Goal: Use online tool/utility: Utilize a website feature to perform a specific function

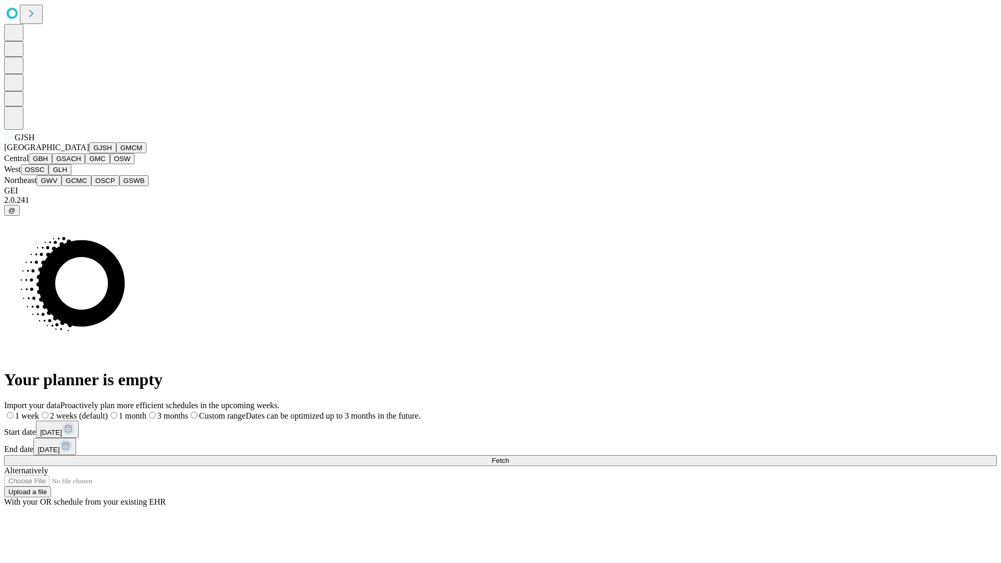
click at [89, 153] on button "GJSH" at bounding box center [102, 147] width 27 height 11
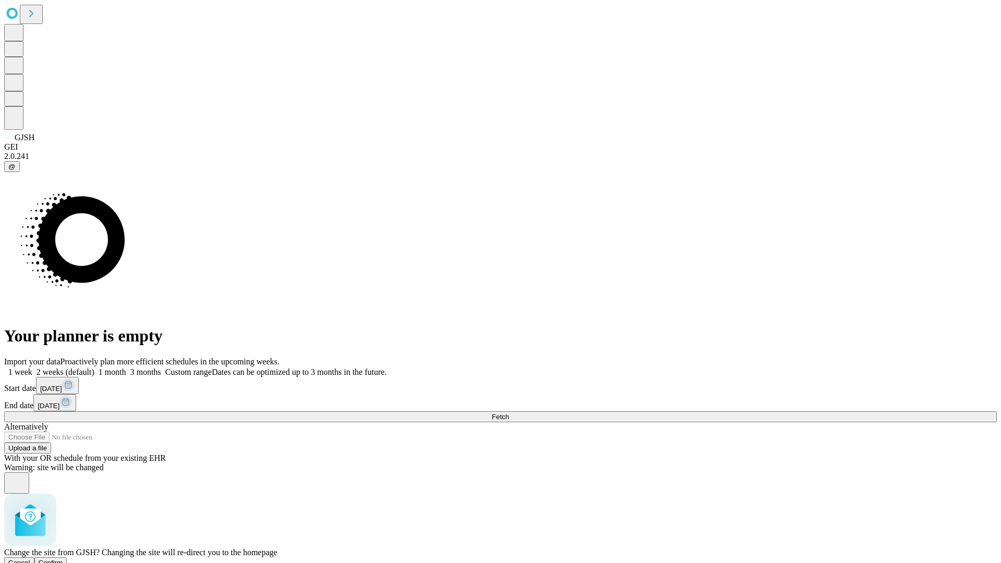
click at [63, 559] on span "Confirm" at bounding box center [51, 563] width 24 height 8
click at [126, 367] on label "1 month" at bounding box center [110, 371] width 32 height 9
click at [509, 413] on span "Fetch" at bounding box center [499, 417] width 17 height 8
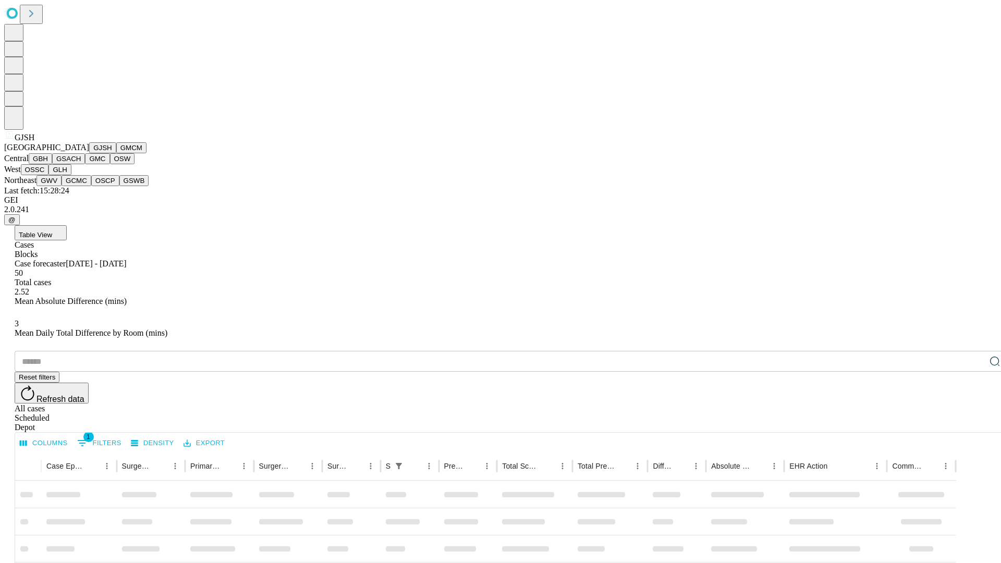
click at [116, 153] on button "GMCM" at bounding box center [131, 147] width 30 height 11
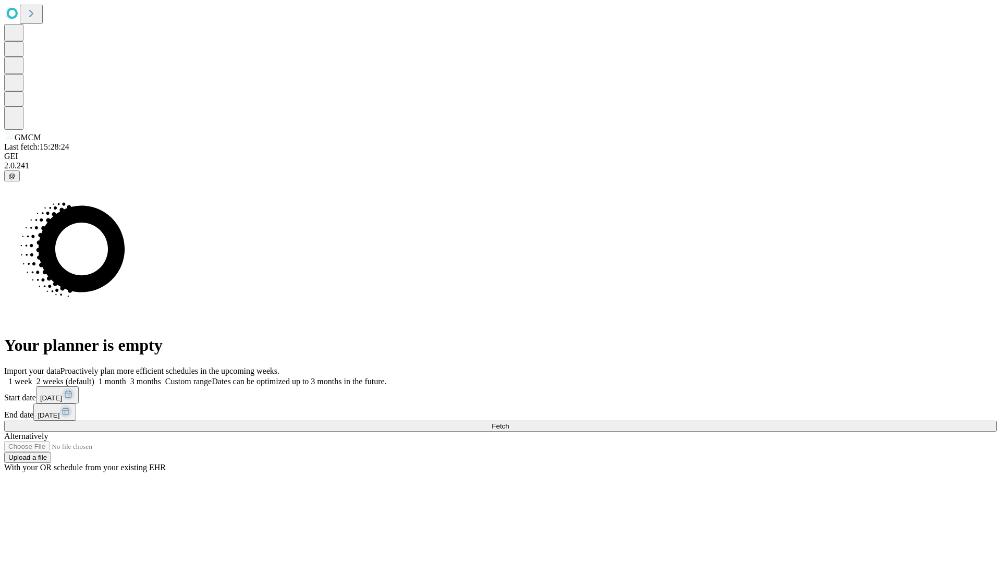
click at [126, 377] on label "1 month" at bounding box center [110, 381] width 32 height 9
click at [509, 422] on span "Fetch" at bounding box center [499, 426] width 17 height 8
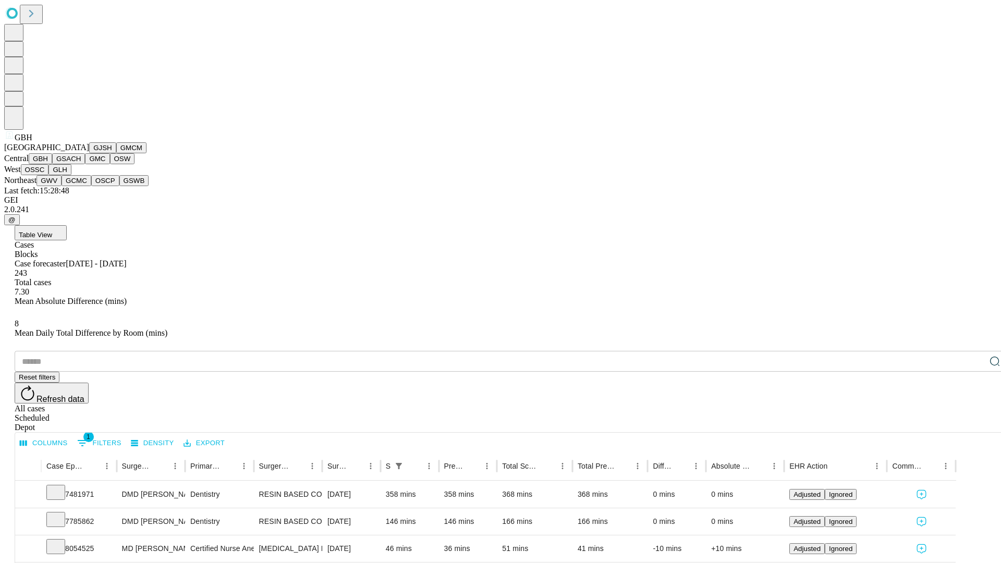
click at [81, 164] on button "GSACH" at bounding box center [68, 158] width 33 height 11
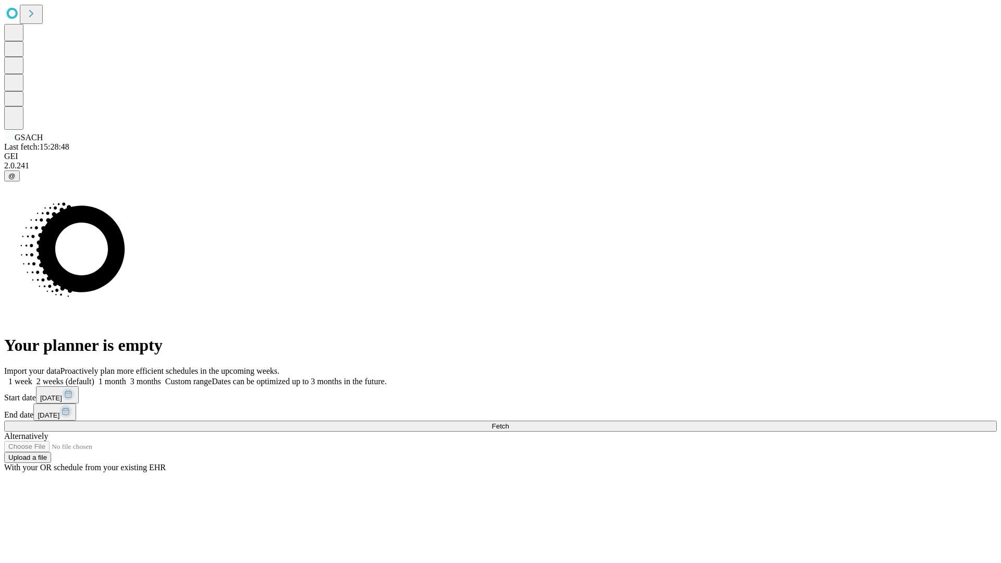
click at [126, 377] on label "1 month" at bounding box center [110, 381] width 32 height 9
click at [509, 422] on span "Fetch" at bounding box center [499, 426] width 17 height 8
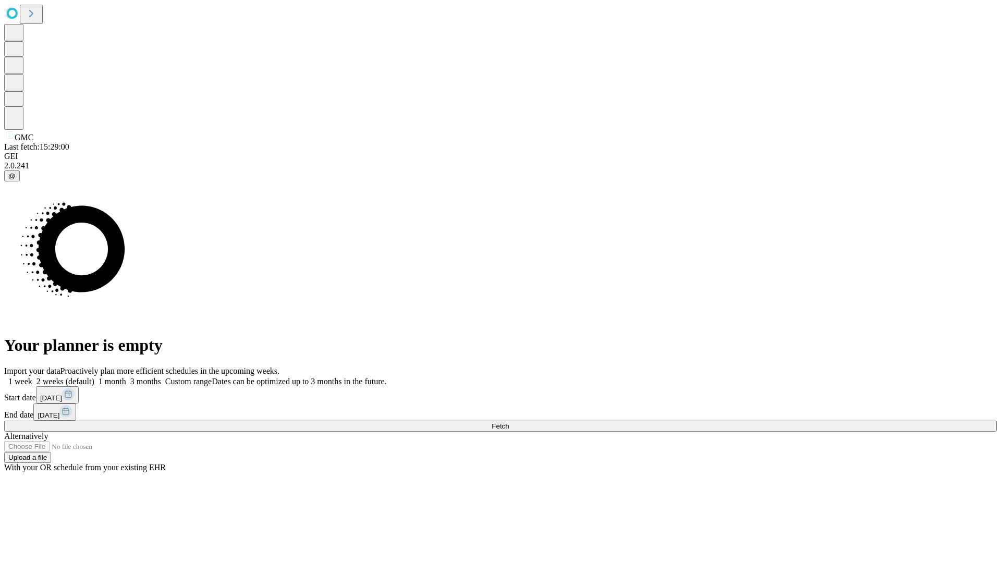
click at [126, 377] on label "1 month" at bounding box center [110, 381] width 32 height 9
click at [509, 422] on span "Fetch" at bounding box center [499, 426] width 17 height 8
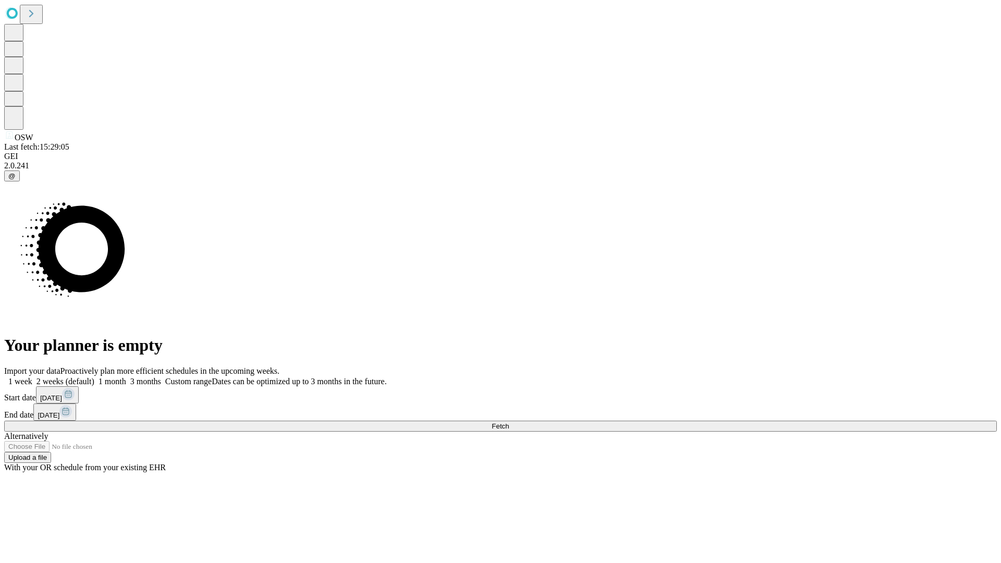
click at [126, 377] on label "1 month" at bounding box center [110, 381] width 32 height 9
click at [509, 422] on span "Fetch" at bounding box center [499, 426] width 17 height 8
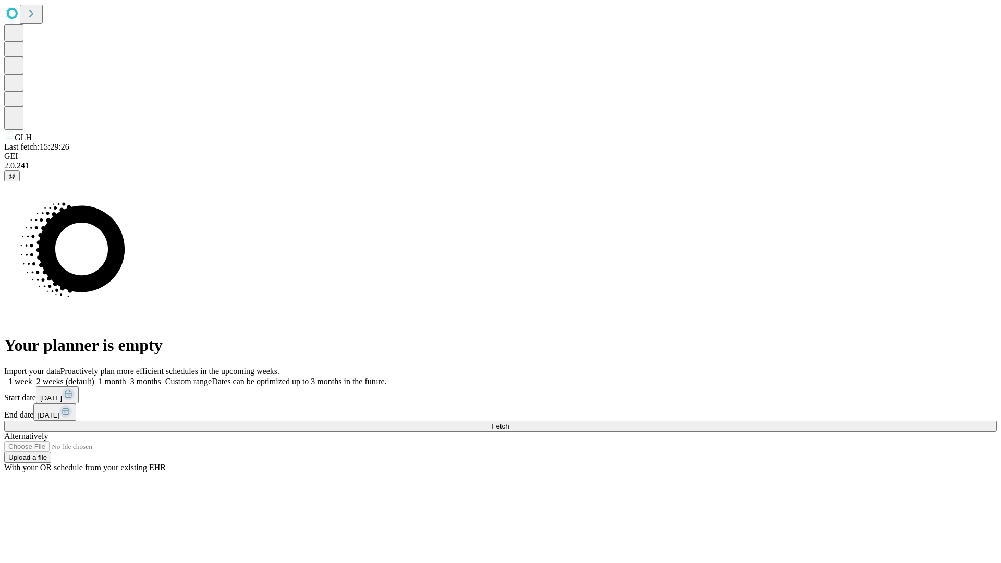
click at [509, 422] on span "Fetch" at bounding box center [499, 426] width 17 height 8
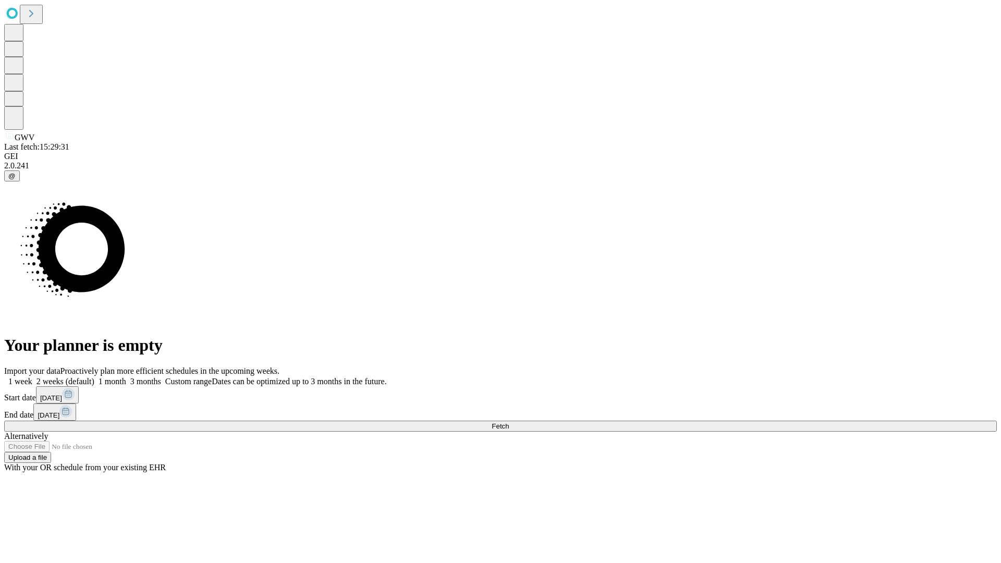
click at [126, 377] on label "1 month" at bounding box center [110, 381] width 32 height 9
click at [509, 422] on span "Fetch" at bounding box center [499, 426] width 17 height 8
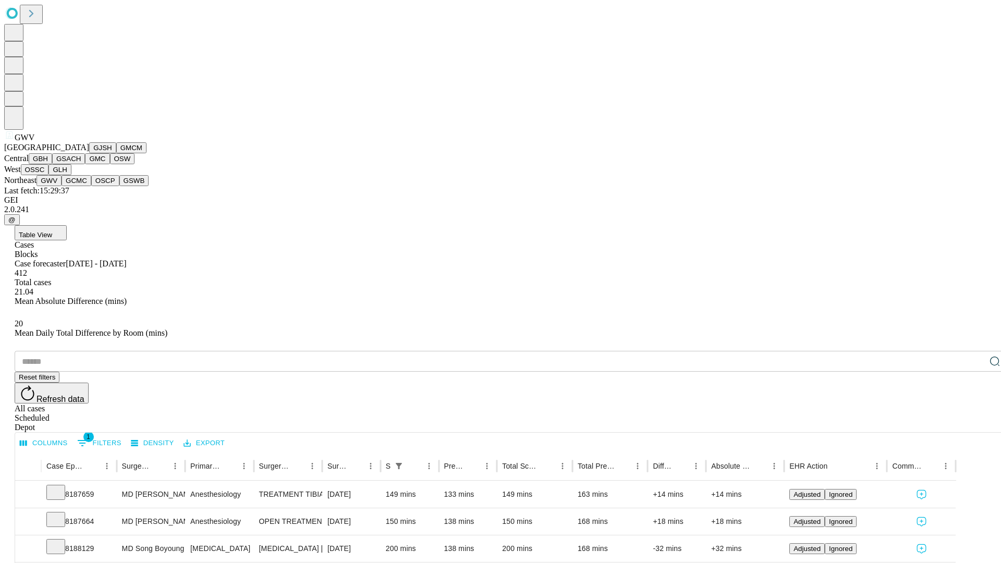
click at [81, 186] on button "GCMC" at bounding box center [76, 180] width 30 height 11
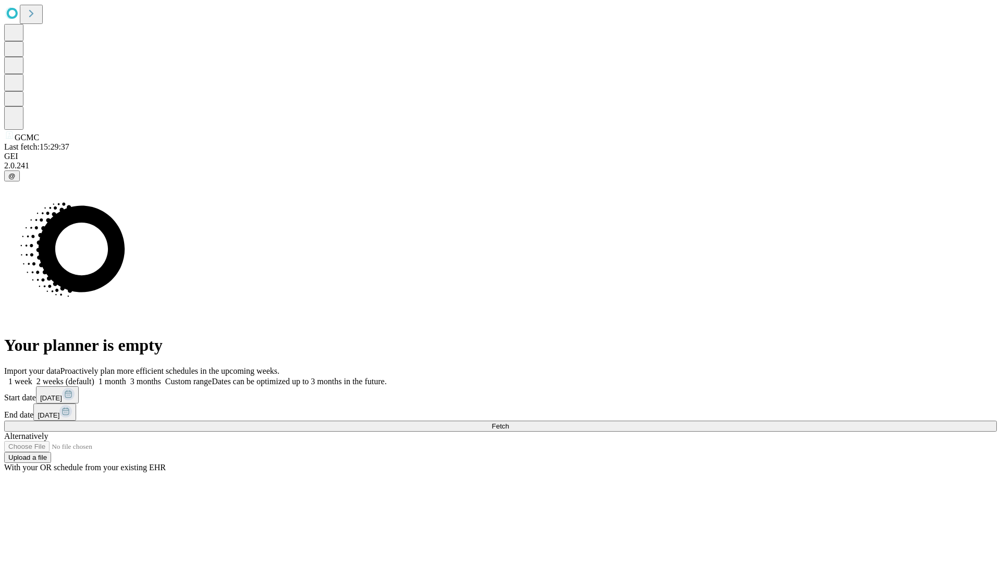
click at [126, 377] on label "1 month" at bounding box center [110, 381] width 32 height 9
click at [509, 422] on span "Fetch" at bounding box center [499, 426] width 17 height 8
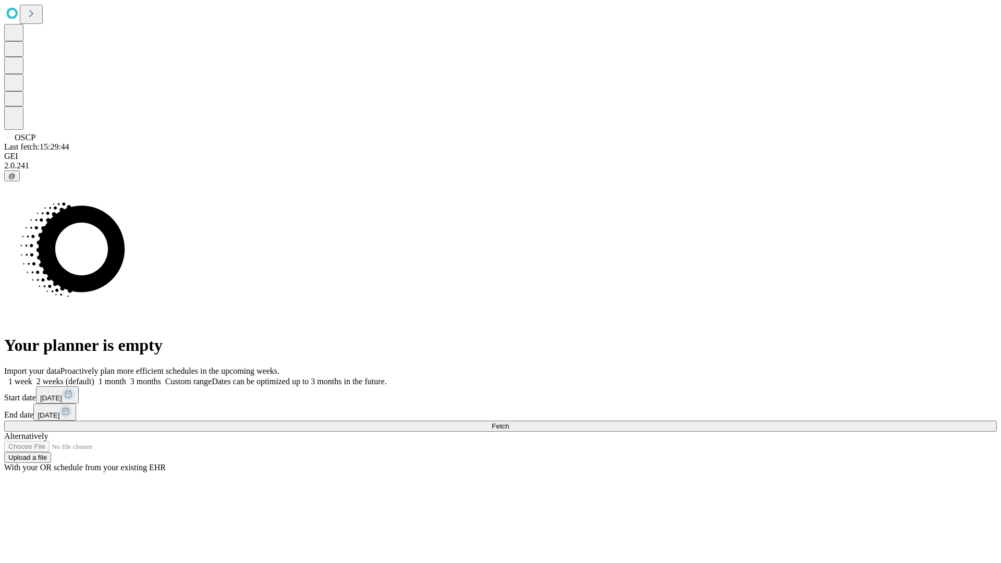
click at [126, 377] on label "1 month" at bounding box center [110, 381] width 32 height 9
click at [509, 422] on span "Fetch" at bounding box center [499, 426] width 17 height 8
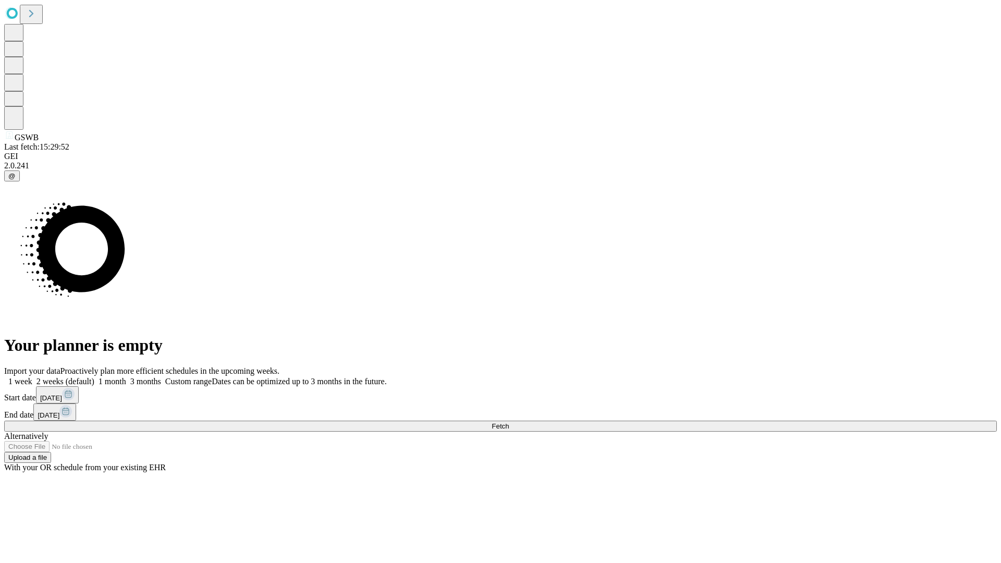
click at [126, 377] on label "1 month" at bounding box center [110, 381] width 32 height 9
click at [509, 422] on span "Fetch" at bounding box center [499, 426] width 17 height 8
